Goal: Task Accomplishment & Management: Use online tool/utility

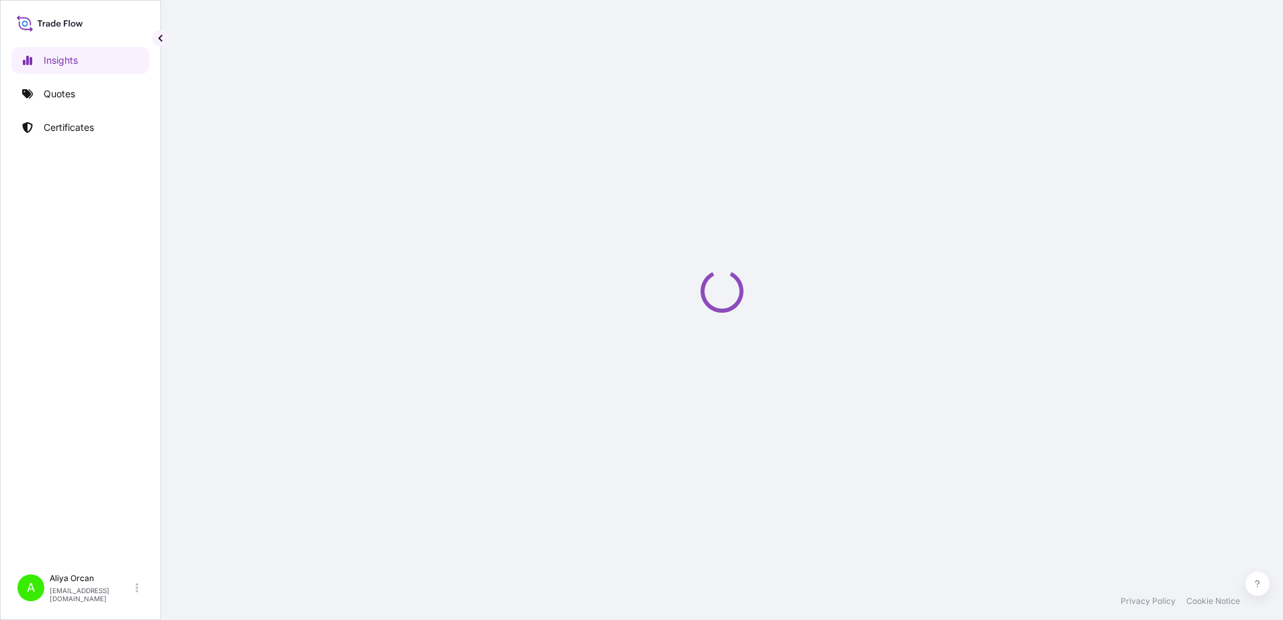
select select "2025"
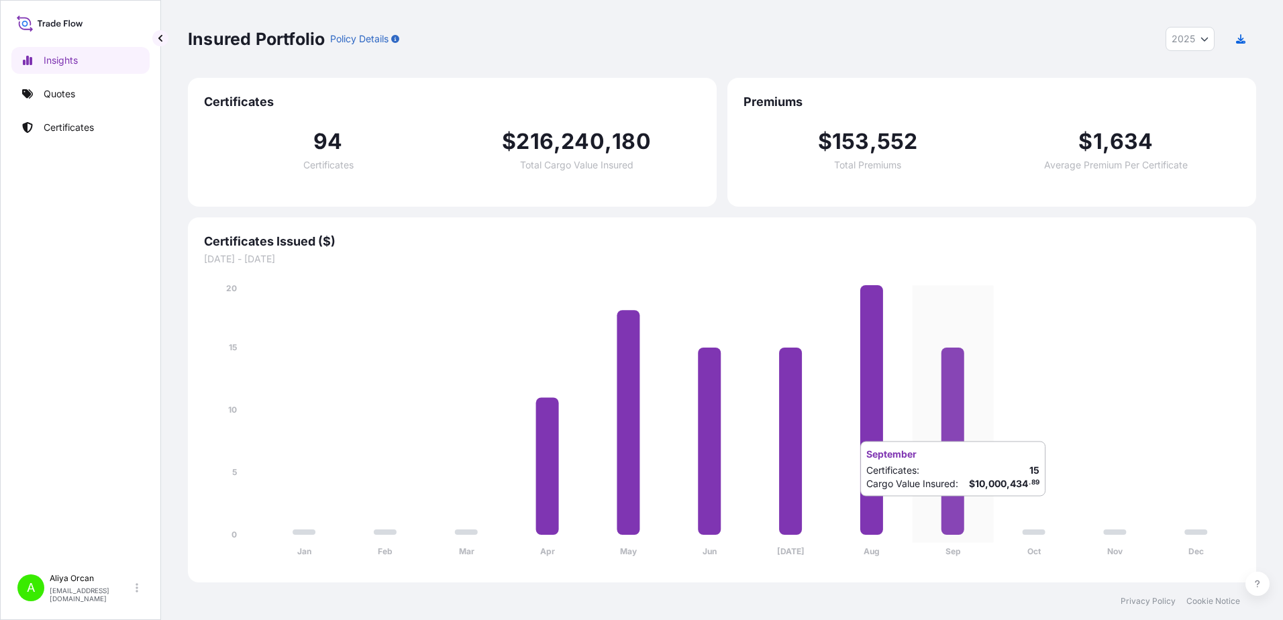
click at [952, 510] on icon at bounding box center [952, 441] width 23 height 187
click at [121, 87] on link "Quotes" at bounding box center [80, 94] width 138 height 27
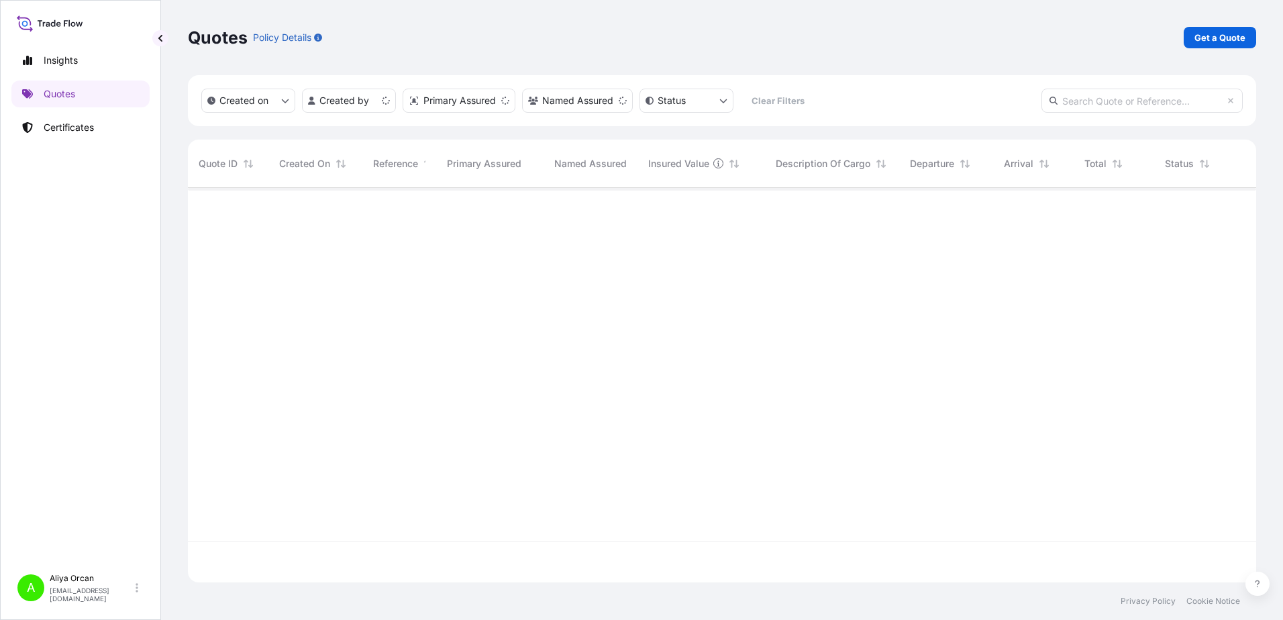
scroll to position [392, 1058]
